Goal: Entertainment & Leisure: Consume media (video, audio)

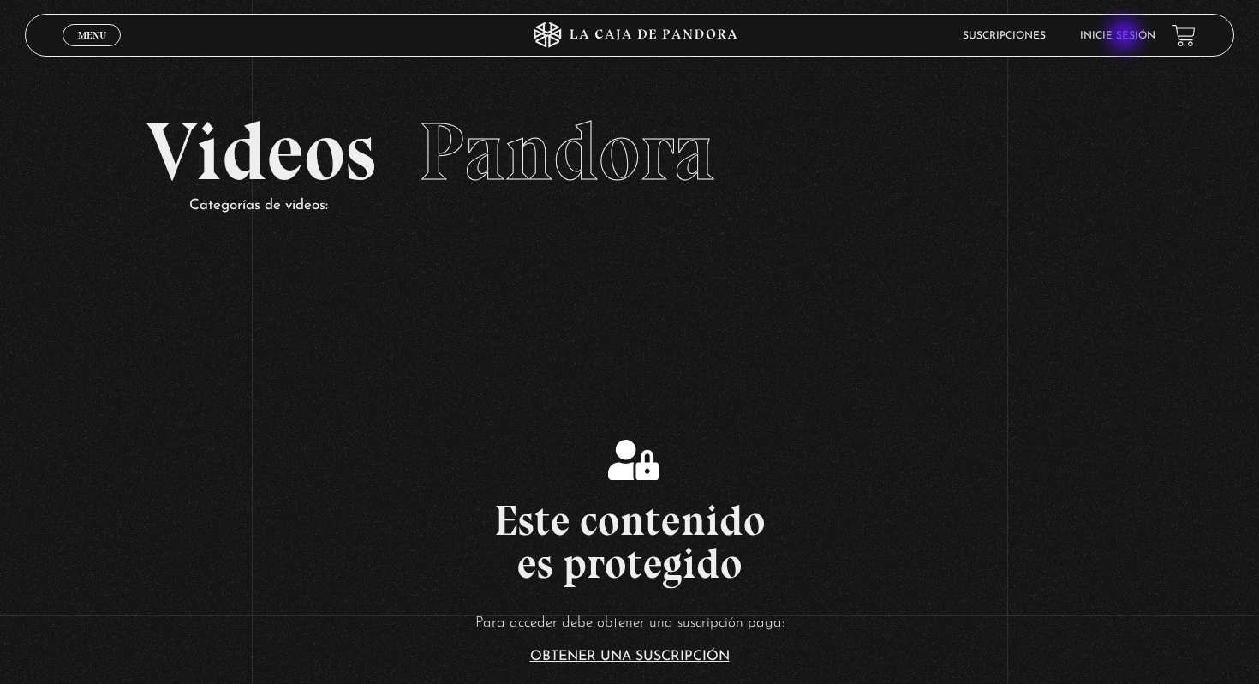
click at [1127, 37] on link "Inicie sesión" at bounding box center [1117, 36] width 75 height 10
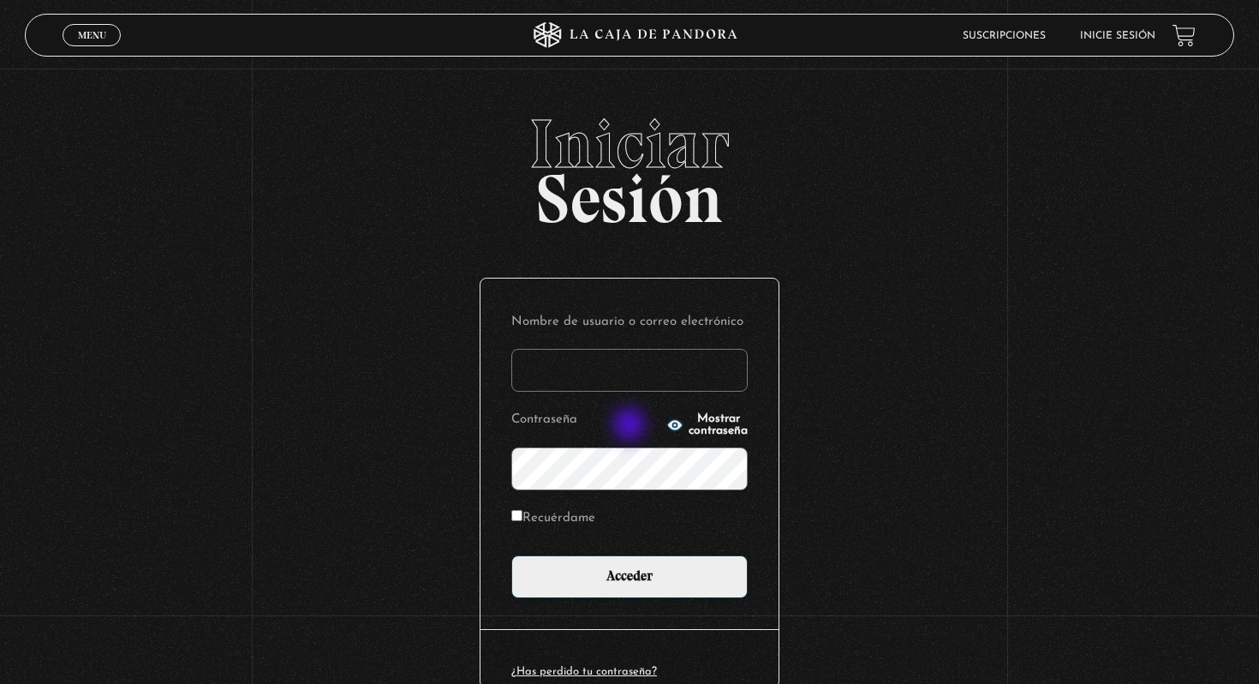
type input "andrea.mejiachaves@gmail.com"
click at [514, 517] on input "Recuérdame" at bounding box center [516, 515] width 11 height 11
checkbox input "true"
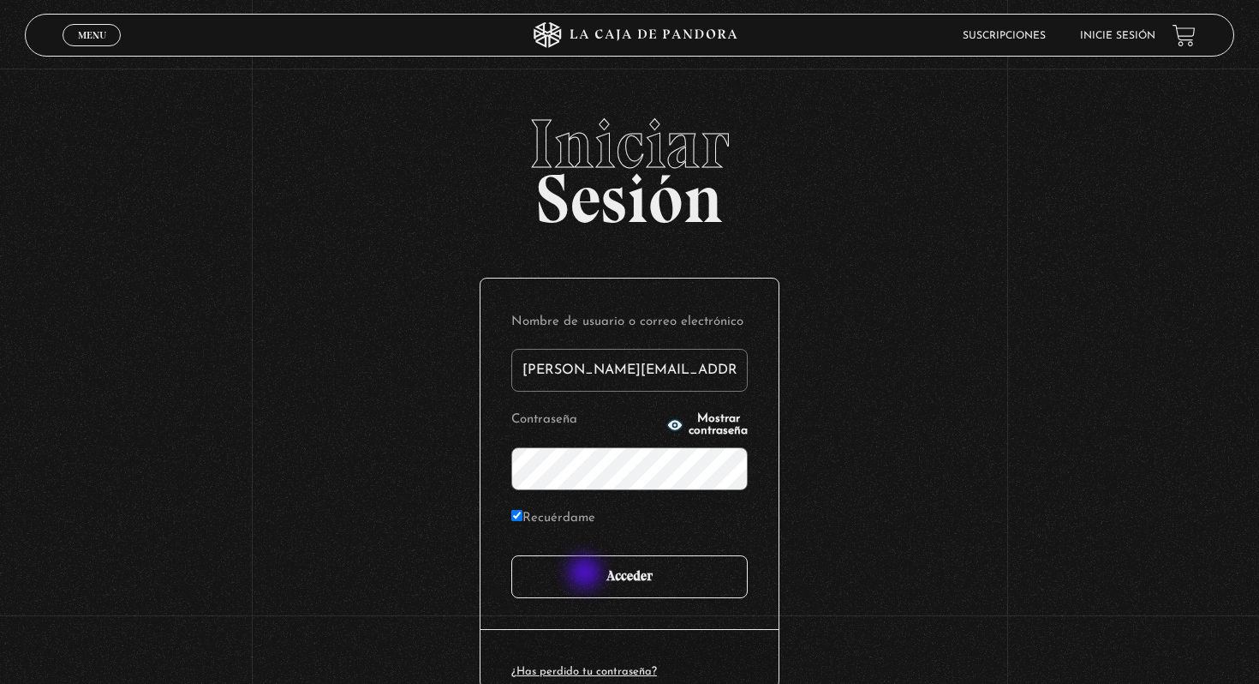
click at [587, 575] on input "Acceder" at bounding box center [629, 576] width 236 height 43
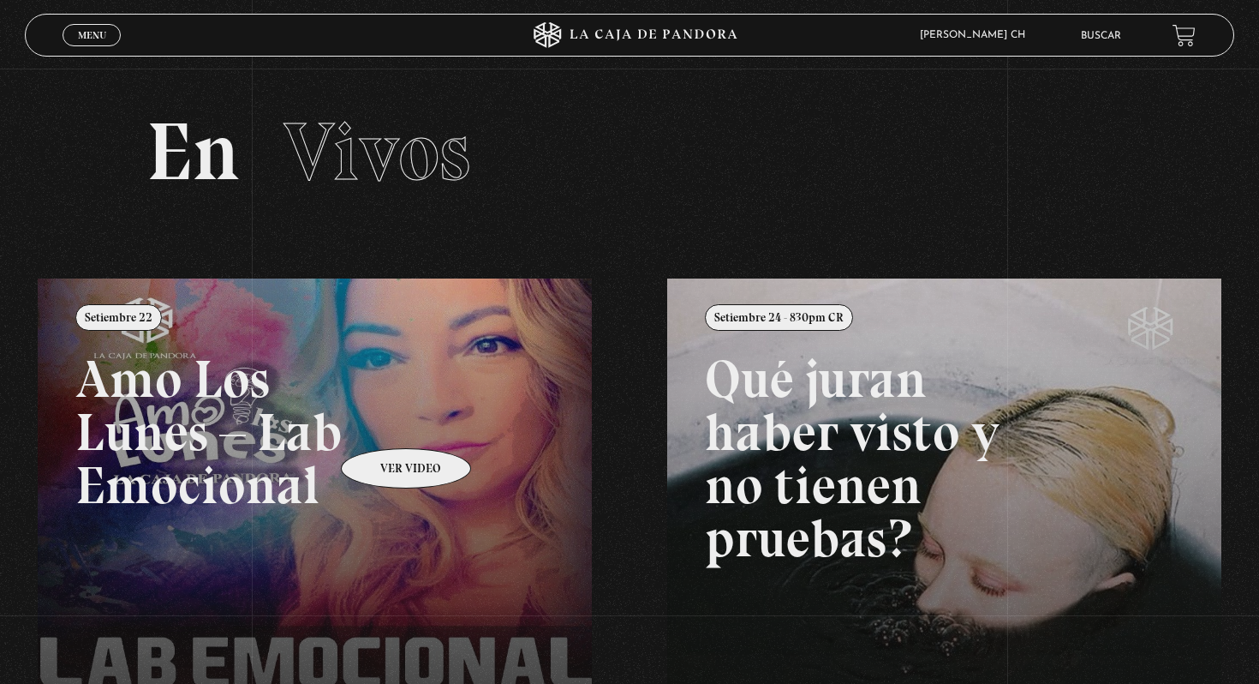
click at [384, 422] on link at bounding box center [667, 620] width 1259 height 684
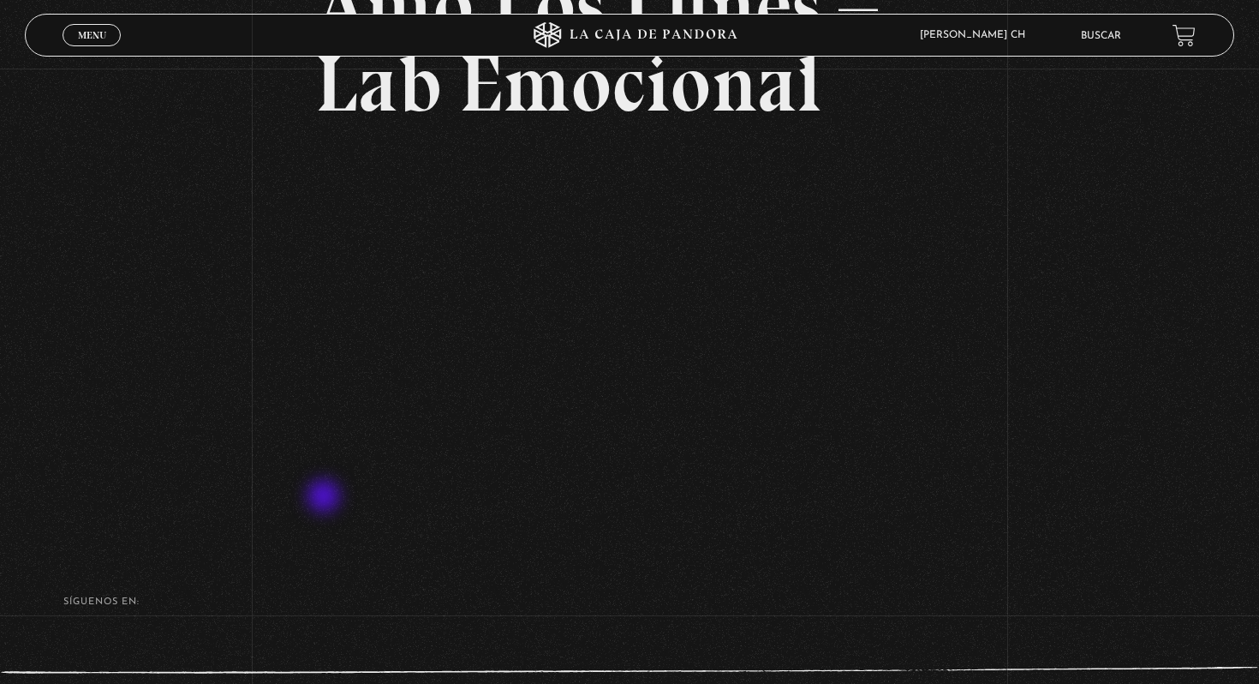
scroll to position [219, 0]
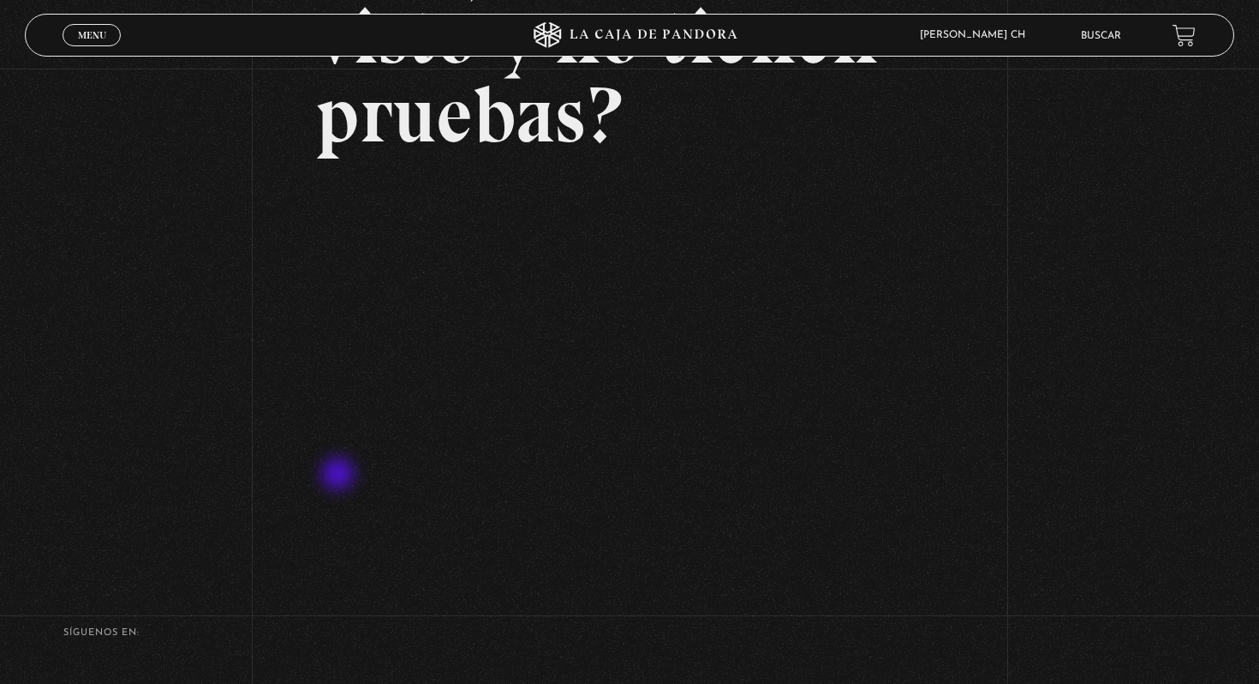
scroll to position [256, 0]
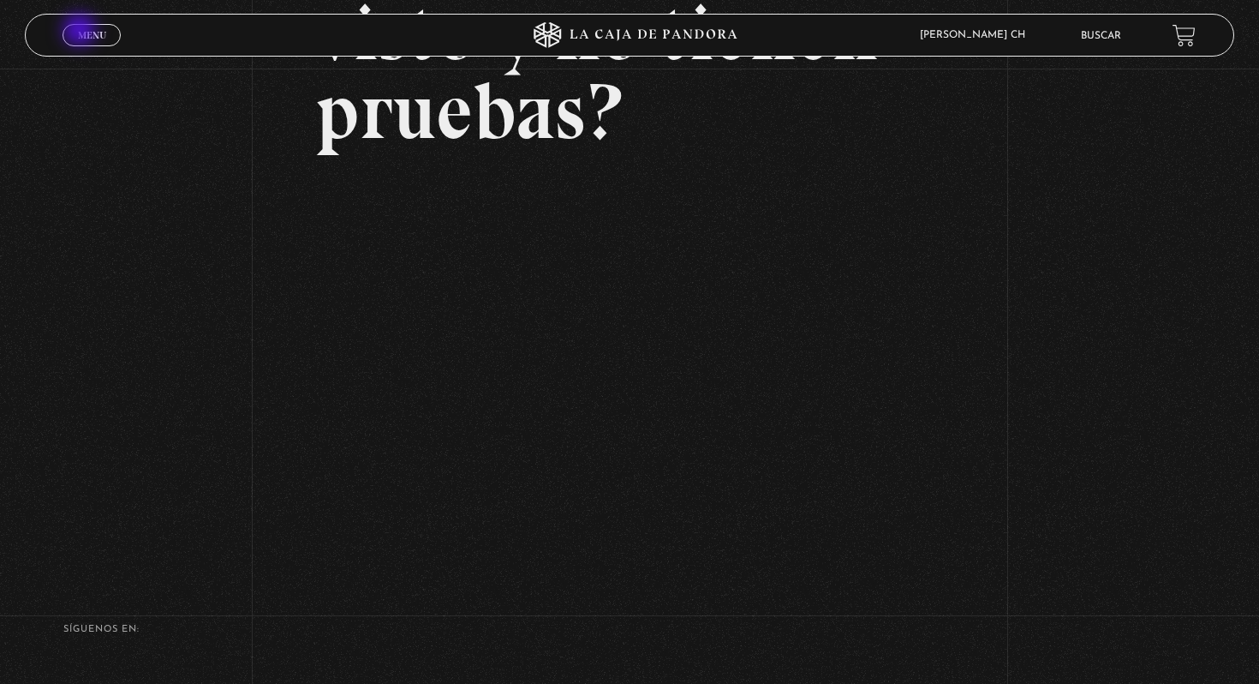
click at [85, 30] on span "Menu" at bounding box center [92, 35] width 28 height 10
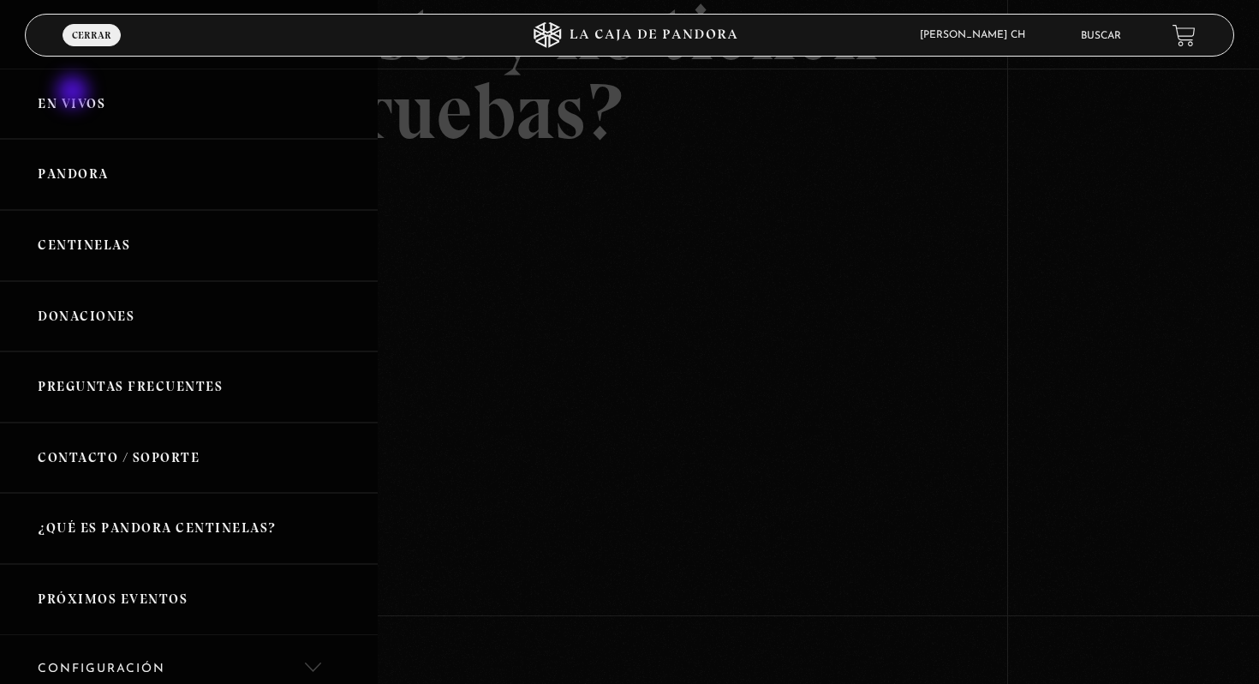
click at [78, 96] on link "En vivos" at bounding box center [189, 104] width 378 height 71
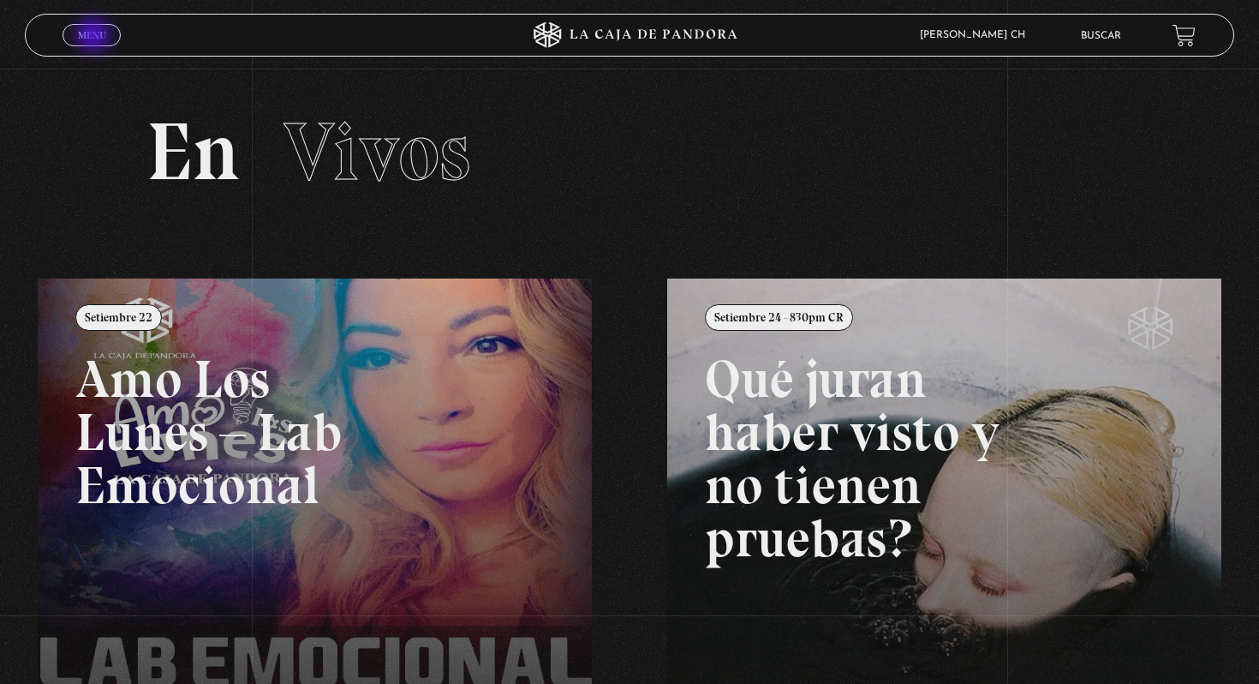
click at [95, 37] on span "Menu" at bounding box center [92, 35] width 28 height 10
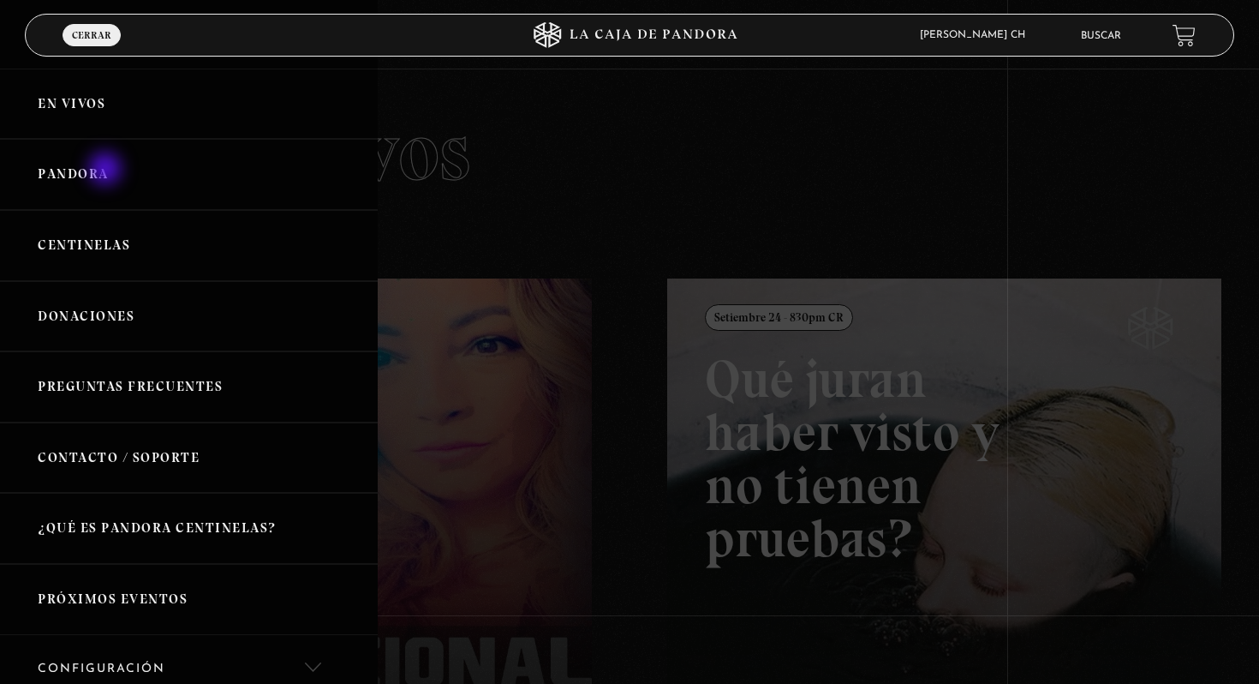
click at [107, 170] on link "Pandora" at bounding box center [189, 174] width 378 height 71
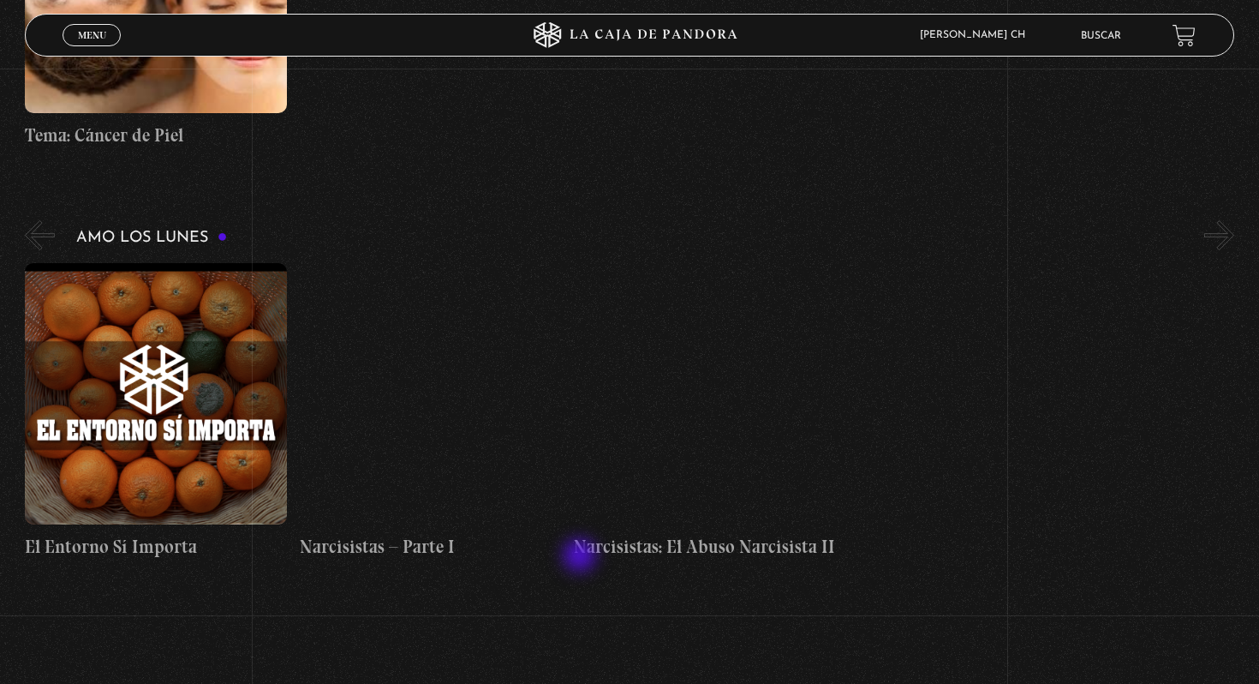
scroll to position [7224, 0]
